Goal: Information Seeking & Learning: Find specific fact

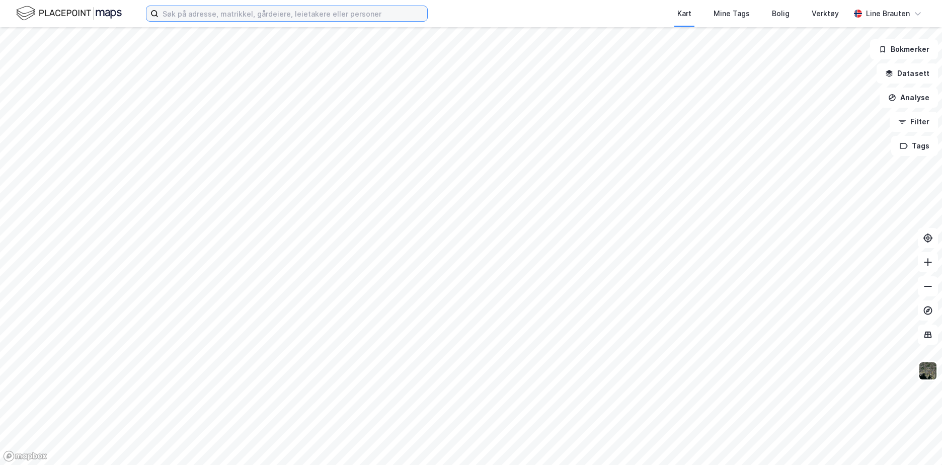
click at [213, 12] on input at bounding box center [293, 13] width 269 height 15
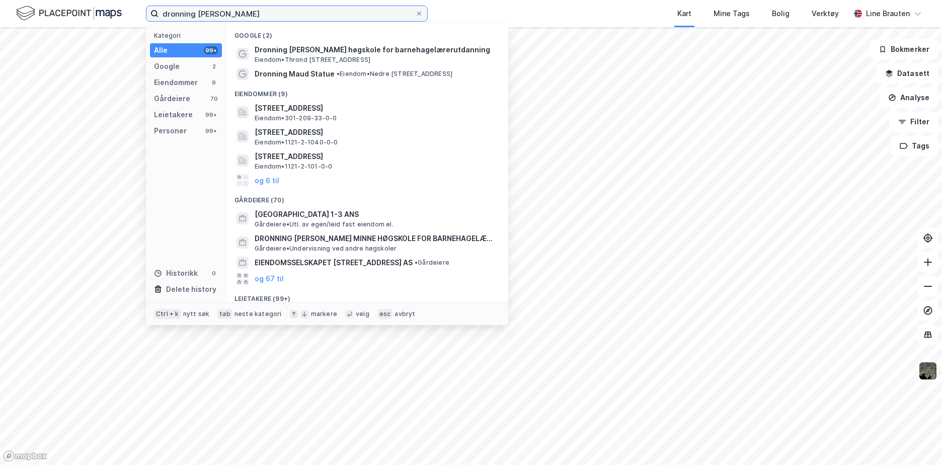
click at [243, 7] on input "dronning [PERSON_NAME]" at bounding box center [287, 13] width 257 height 15
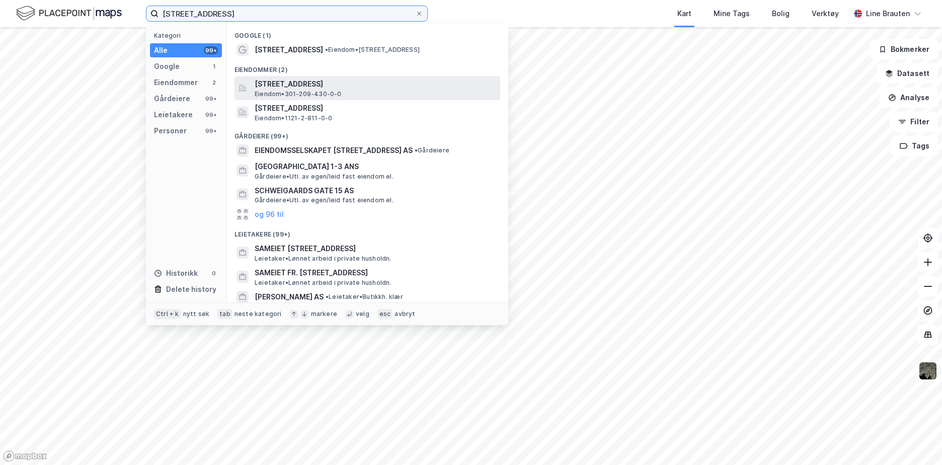
type input "[STREET_ADDRESS]"
click at [354, 84] on span "[STREET_ADDRESS]" at bounding box center [376, 84] width 242 height 12
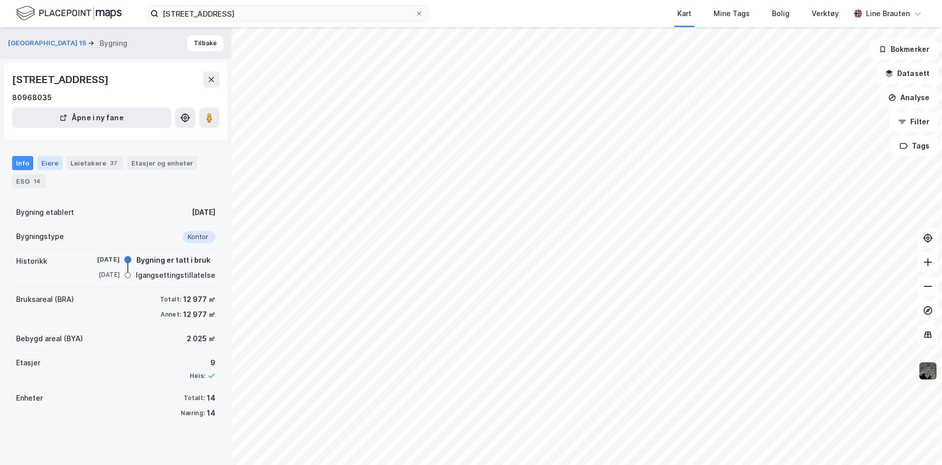
click at [48, 163] on div "Eiere" at bounding box center [49, 163] width 25 height 14
